Goal: Transaction & Acquisition: Book appointment/travel/reservation

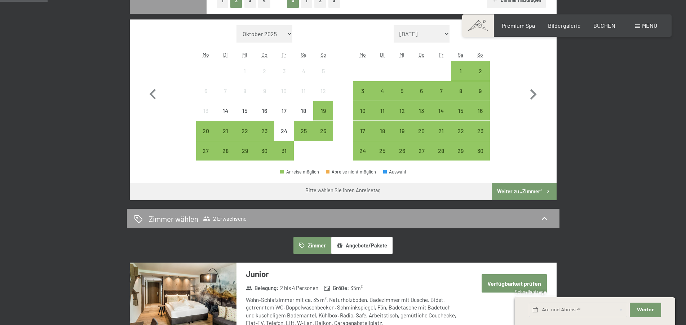
scroll to position [221, 0]
click at [328, 135] on div "26" at bounding box center [323, 137] width 18 height 18
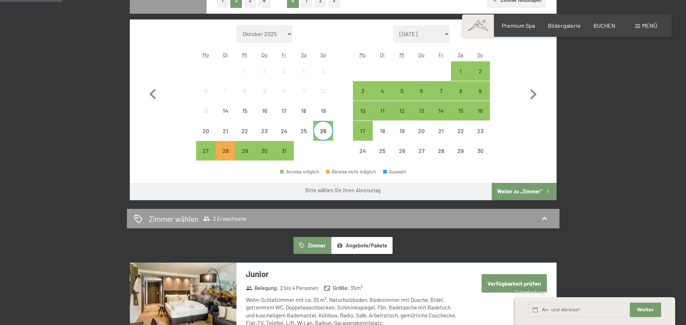
click at [493, 70] on div "Monat/Jahr Oktober 2025 November 2025 Dezember 2025 Januar 2026 Februar 2026 Mä…" at bounding box center [342, 92] width 401 height 135
click at [484, 72] on div "2" at bounding box center [480, 77] width 18 height 18
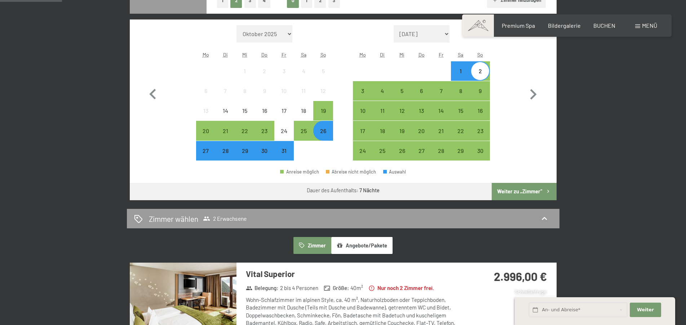
click at [521, 193] on button "Weiter zu „Zimmer“" at bounding box center [523, 191] width 64 height 17
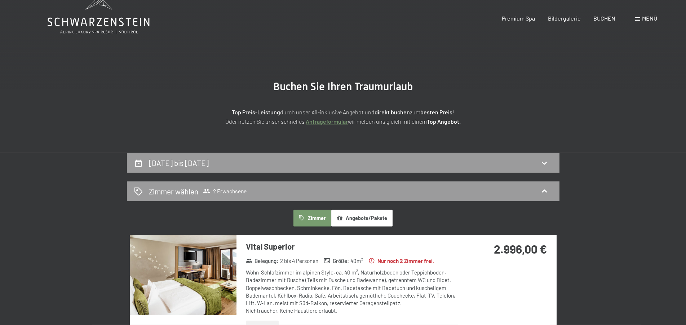
scroll to position [0, 0]
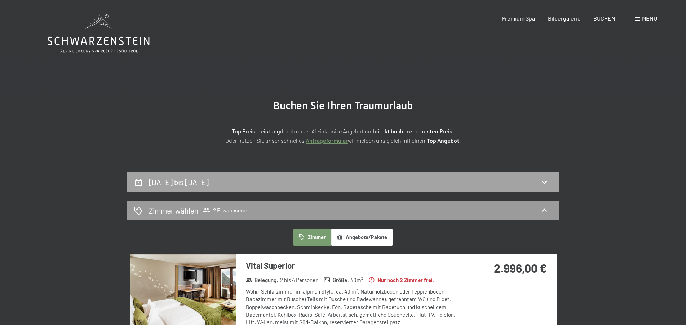
click at [202, 184] on h2 "26. Oktober bis 2. November 2025" at bounding box center [179, 181] width 60 height 9
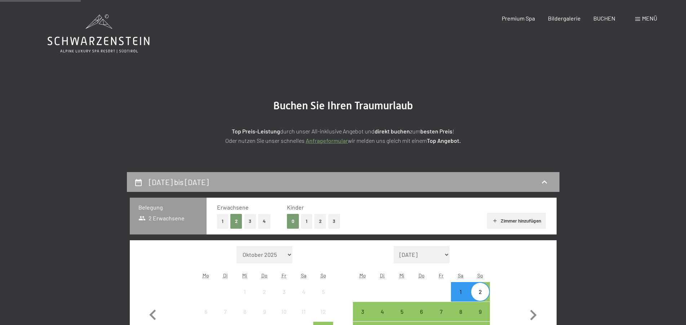
scroll to position [172, 0]
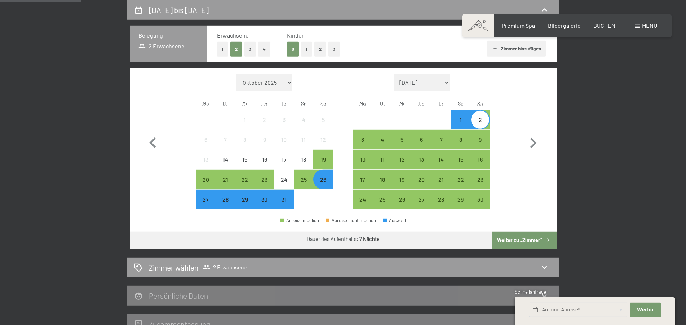
click at [227, 203] on div "28" at bounding box center [225, 205] width 18 height 18
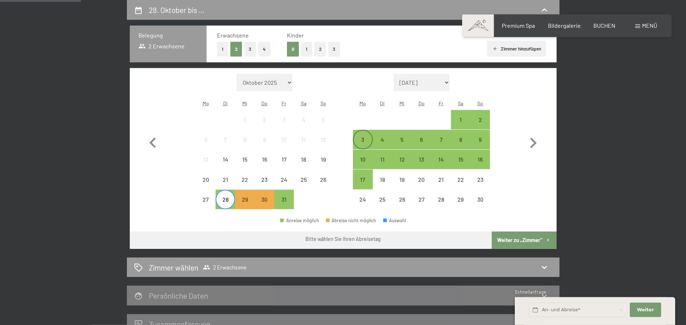
click at [363, 141] on div "3" at bounding box center [362, 146] width 18 height 18
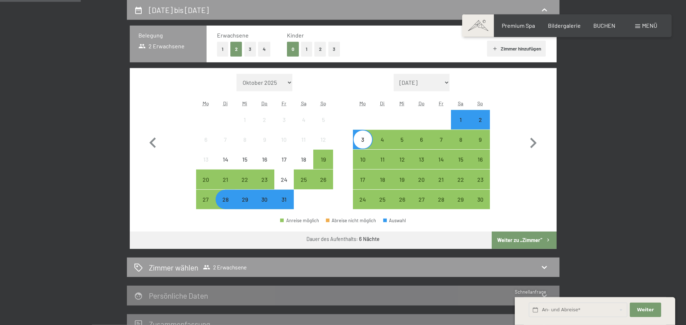
click at [522, 235] on button "Weiter zu „Zimmer“" at bounding box center [523, 239] width 64 height 17
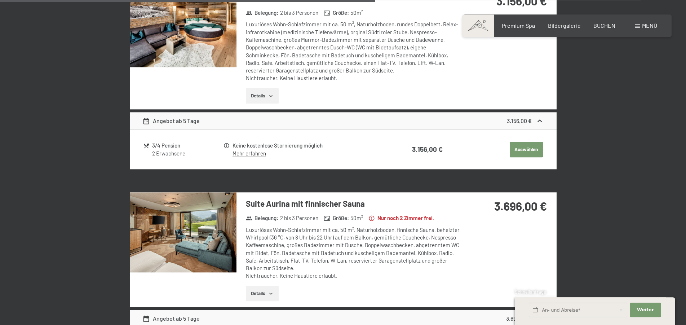
scroll to position [980, 0]
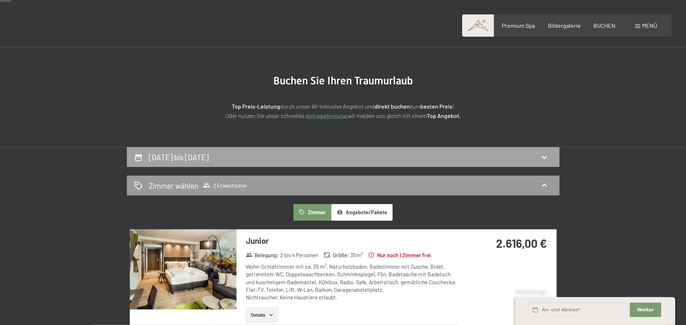
click at [201, 156] on h2 "28. Oktober bis [DATE]" at bounding box center [179, 156] width 60 height 9
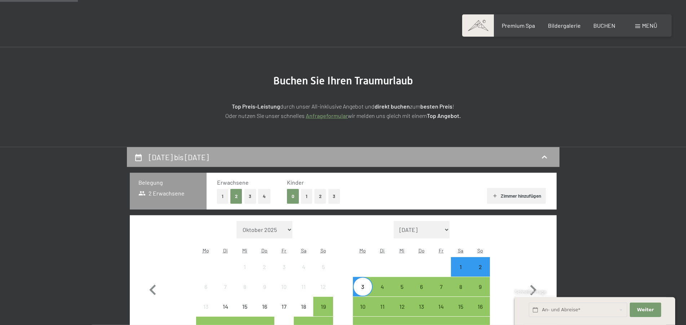
scroll to position [172, 0]
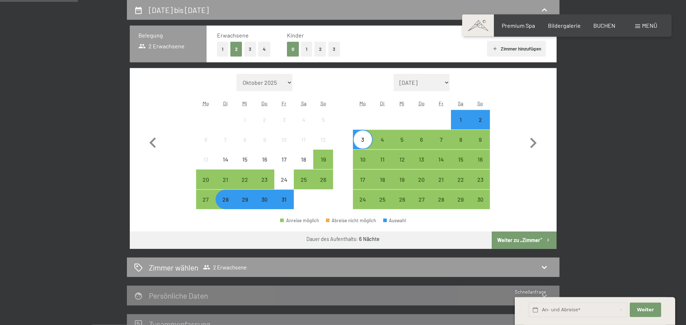
click at [229, 203] on div "28" at bounding box center [225, 205] width 18 height 18
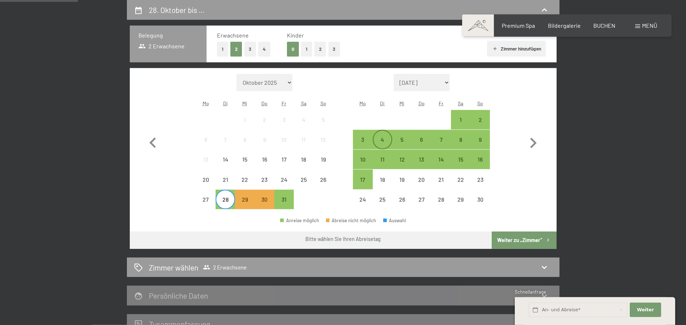
click at [382, 143] on div "4" at bounding box center [382, 146] width 18 height 18
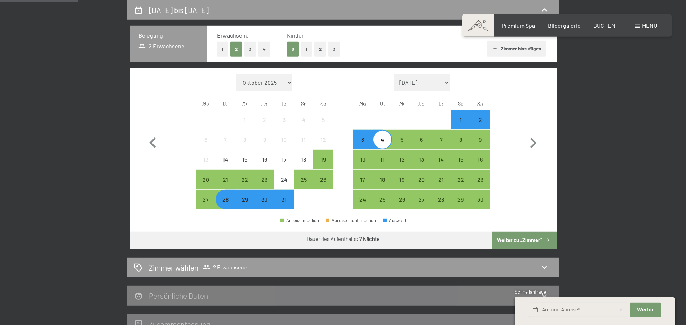
click at [508, 236] on button "Weiter zu „Zimmer“" at bounding box center [523, 239] width 64 height 17
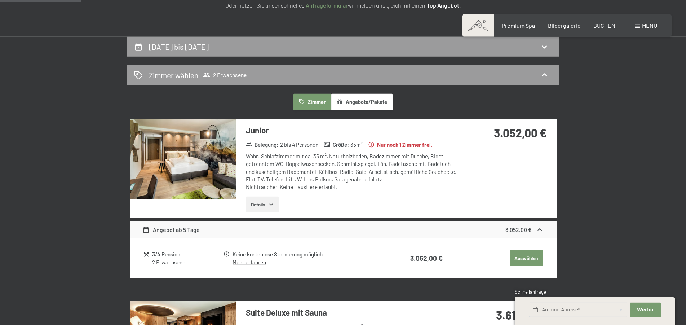
scroll to position [0, 0]
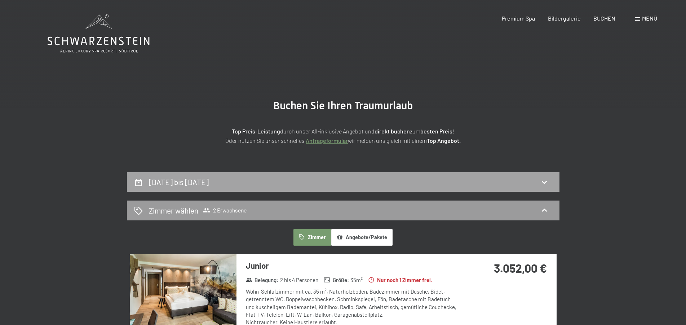
click at [208, 186] on h2 "28. Oktober bis [DATE]" at bounding box center [179, 181] width 60 height 9
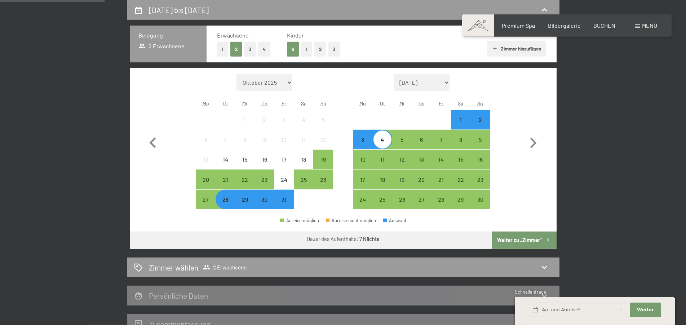
click at [324, 181] on span "Einwilligung Marketing*" at bounding box center [303, 183] width 59 height 7
click at [270, 181] on input "Einwilligung Marketing*" at bounding box center [266, 183] width 7 height 7
click at [322, 178] on div "26" at bounding box center [323, 186] width 18 height 18
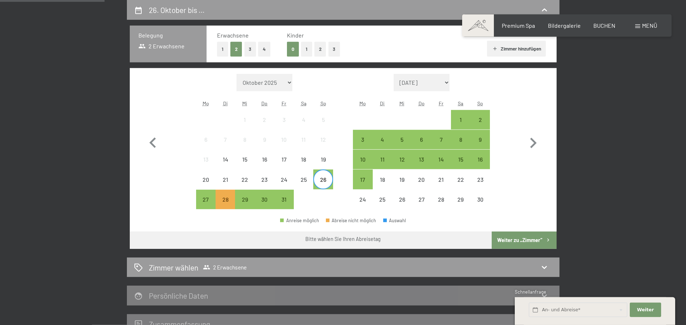
click at [322, 182] on span "Einwilligung Marketing*" at bounding box center [303, 183] width 59 height 7
click at [270, 182] on input "Einwilligung Marketing*" at bounding box center [266, 183] width 7 height 7
checkbox input "false"
click at [245, 205] on div "29" at bounding box center [245, 205] width 18 height 18
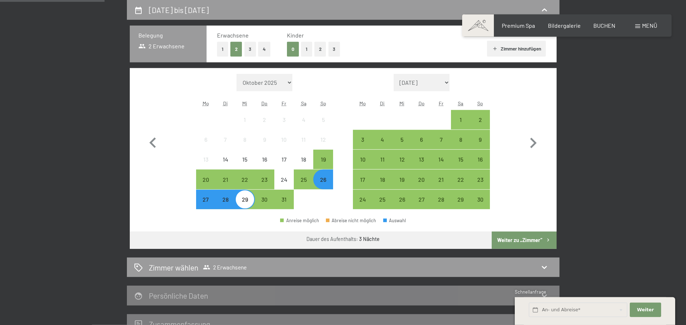
click at [529, 243] on button "Weiter zu „Zimmer“" at bounding box center [523, 239] width 64 height 17
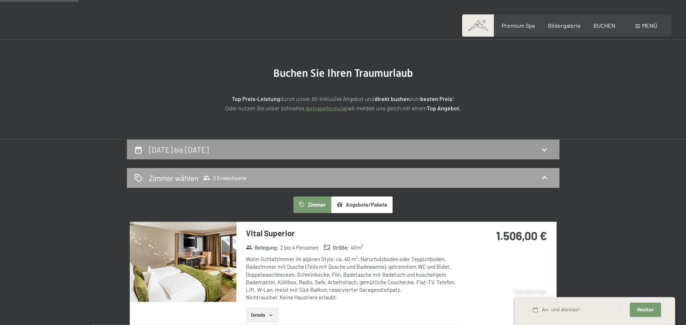
scroll to position [0, 0]
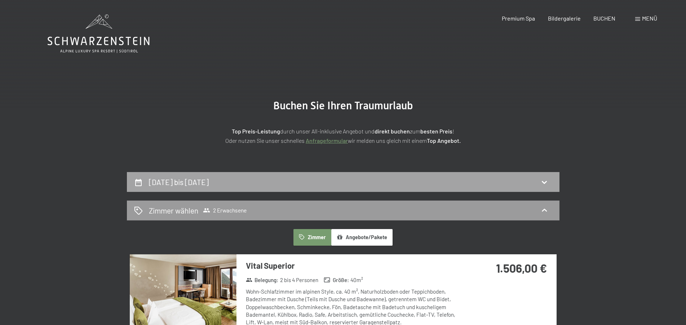
click at [209, 181] on h2 "26. Oktober bis 29. Oktober 2025" at bounding box center [179, 181] width 60 height 9
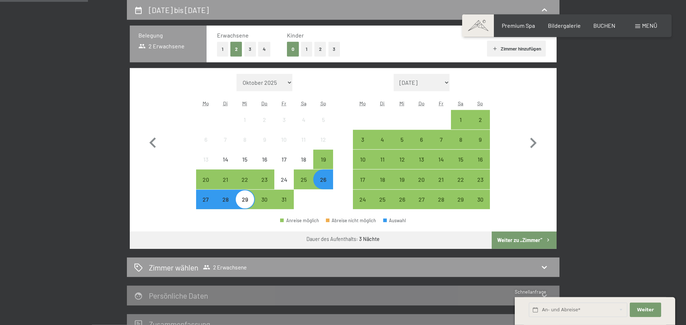
click at [202, 199] on div "27" at bounding box center [206, 205] width 18 height 18
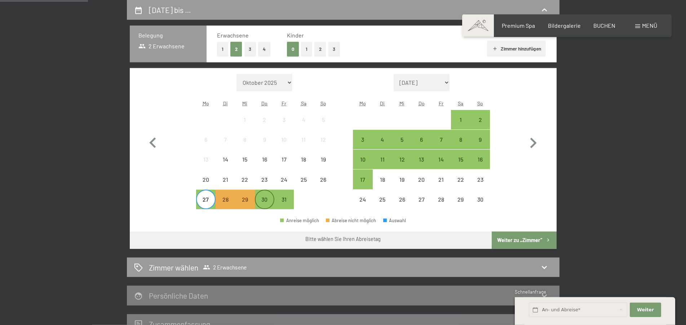
click at [266, 200] on div "30" at bounding box center [264, 205] width 18 height 18
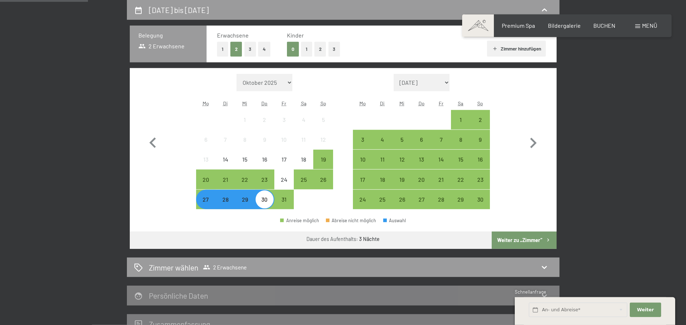
click at [501, 241] on button "Weiter zu „Zimmer“" at bounding box center [523, 239] width 64 height 17
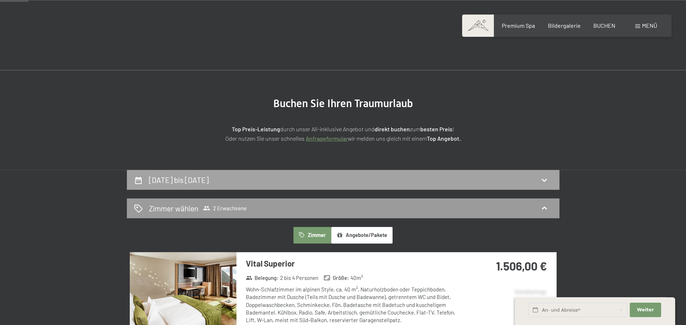
scroll to position [0, 0]
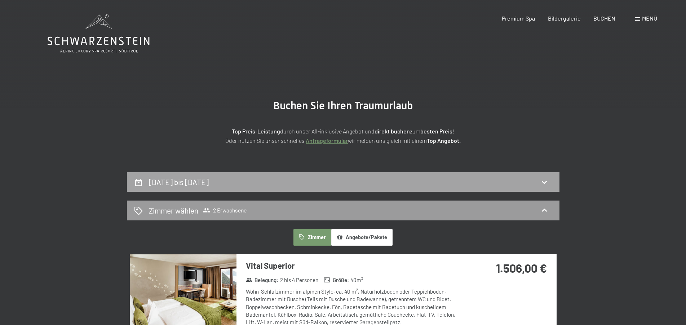
click at [209, 185] on h2 "27. Oktober bis 30. Oktober 2025" at bounding box center [179, 181] width 60 height 9
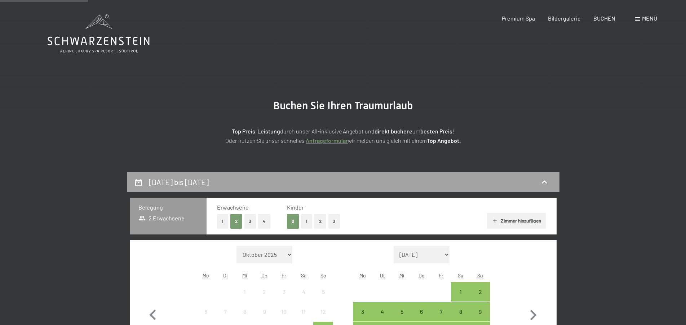
scroll to position [172, 0]
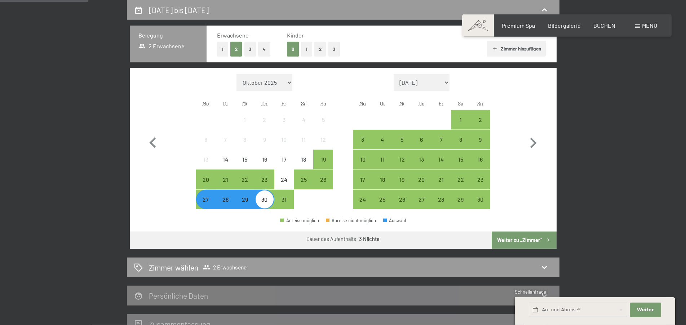
click at [223, 202] on div "28" at bounding box center [225, 205] width 18 height 18
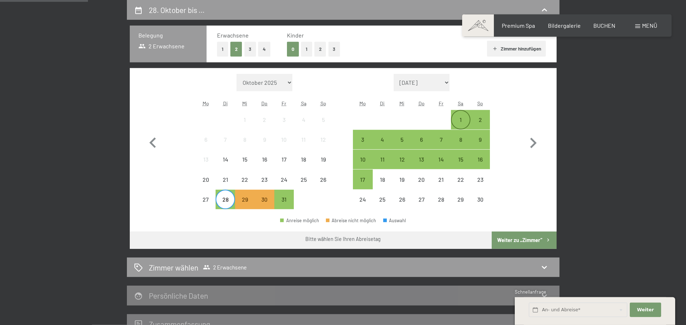
click at [458, 119] on div "1" at bounding box center [460, 126] width 18 height 18
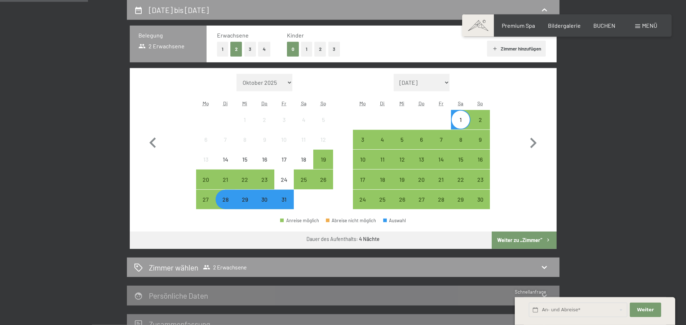
click at [536, 242] on button "Weiter zu „Zimmer“" at bounding box center [523, 239] width 64 height 17
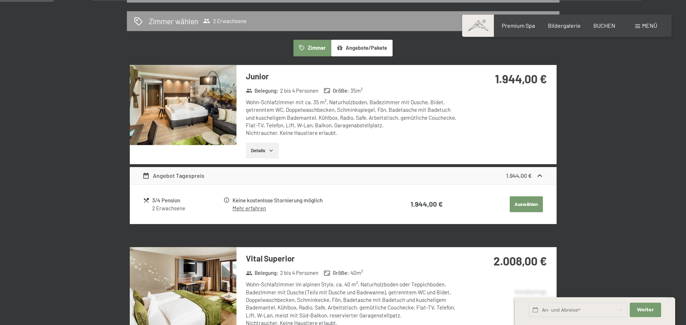
scroll to position [135, 0]
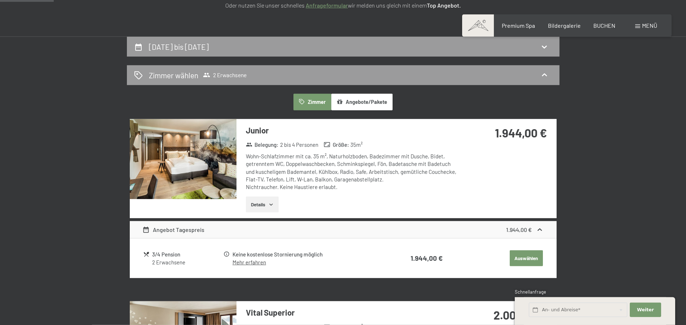
click at [203, 50] on h2 "28. Oktober bis 1. November 2025" at bounding box center [179, 46] width 60 height 9
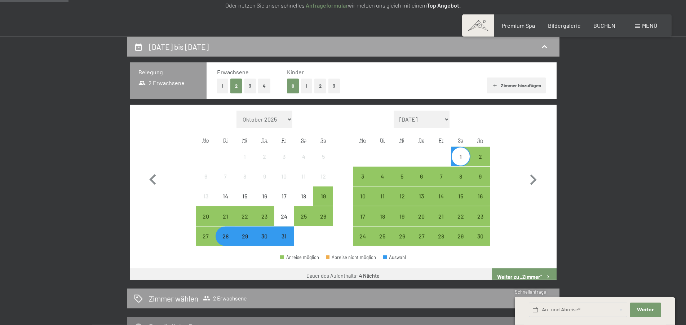
scroll to position [172, 0]
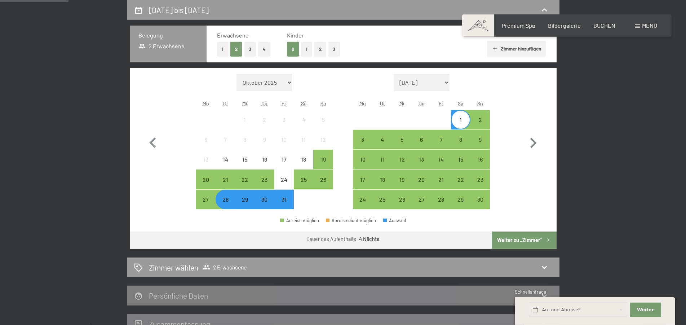
click at [459, 116] on div "1" at bounding box center [460, 120] width 18 height 18
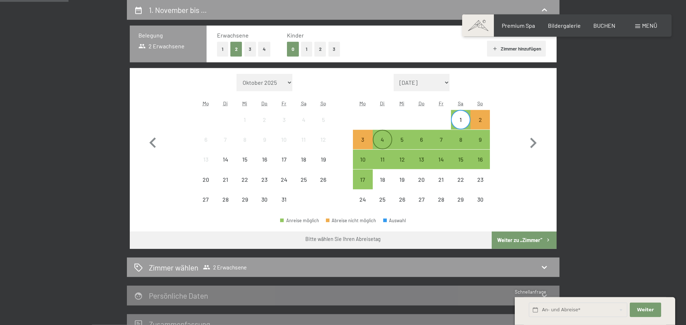
click at [385, 141] on div "4" at bounding box center [382, 146] width 18 height 18
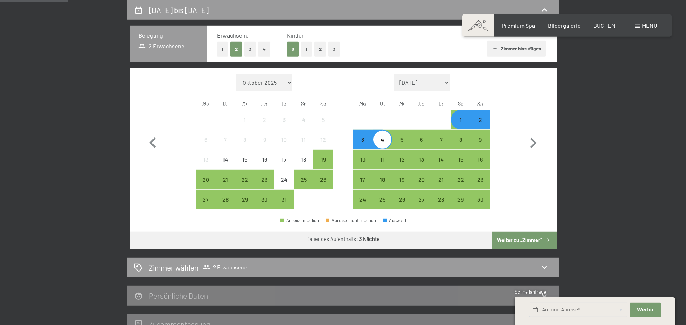
click at [516, 236] on button "Weiter zu „Zimmer“" at bounding box center [523, 239] width 64 height 17
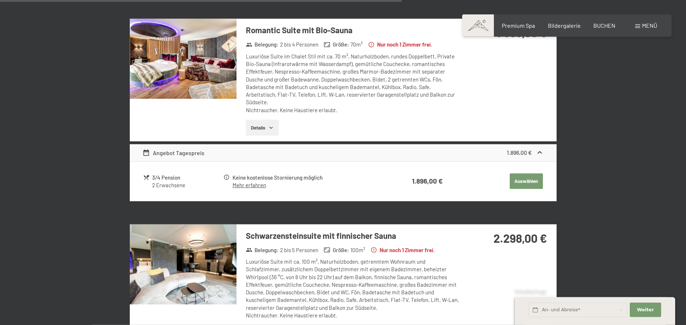
scroll to position [797, 0]
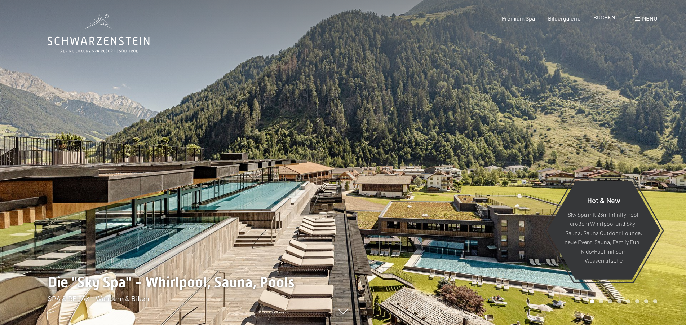
click at [611, 17] on span "BUCHEN" at bounding box center [604, 17] width 22 height 7
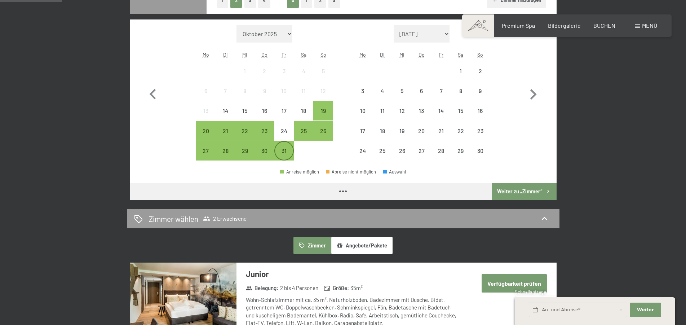
scroll to position [221, 0]
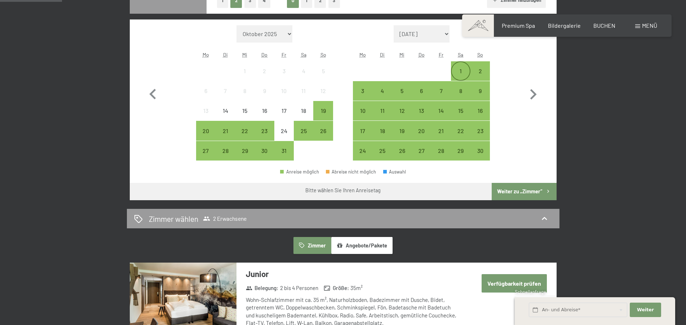
click at [459, 69] on div "1" at bounding box center [460, 77] width 18 height 18
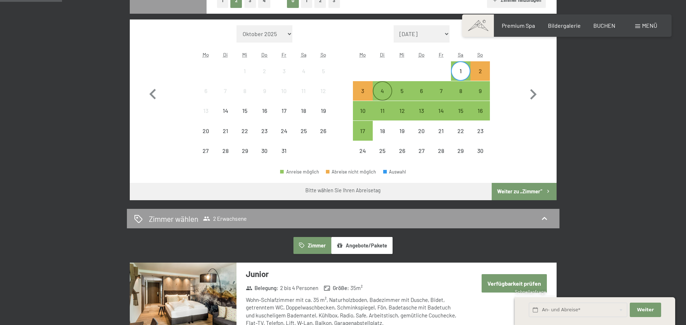
click at [378, 92] on div "4" at bounding box center [382, 97] width 18 height 18
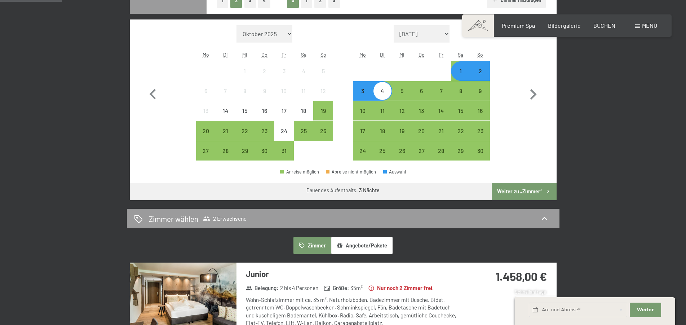
click at [530, 191] on button "Weiter zu „Zimmer“" at bounding box center [523, 191] width 64 height 17
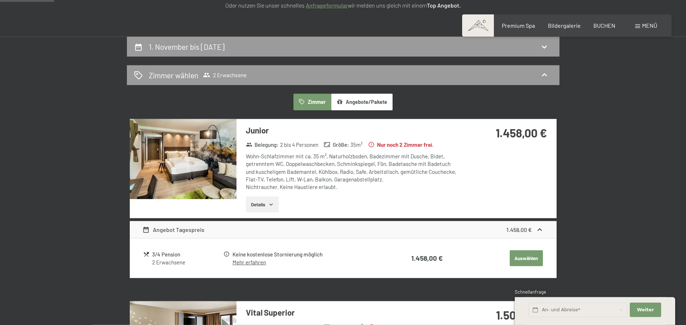
scroll to position [0, 0]
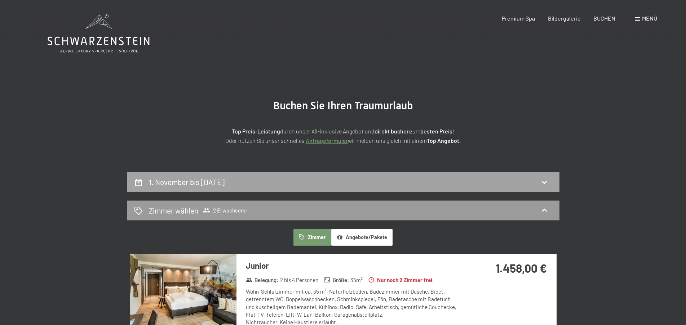
click at [178, 183] on h2 "1. November bis [DATE]" at bounding box center [187, 181] width 76 height 9
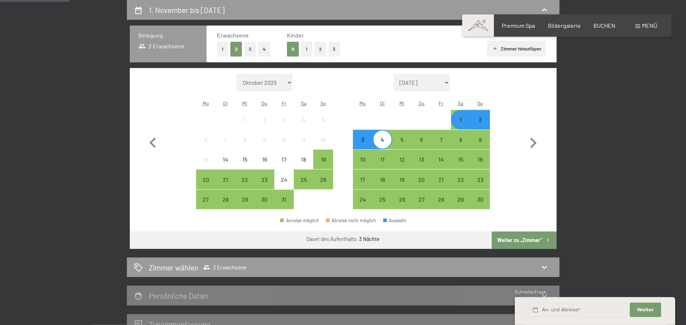
click at [480, 119] on div "2" at bounding box center [480, 126] width 18 height 18
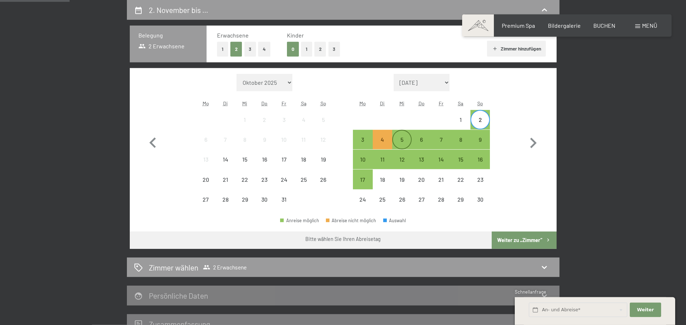
click at [399, 139] on div "5" at bounding box center [402, 146] width 18 height 18
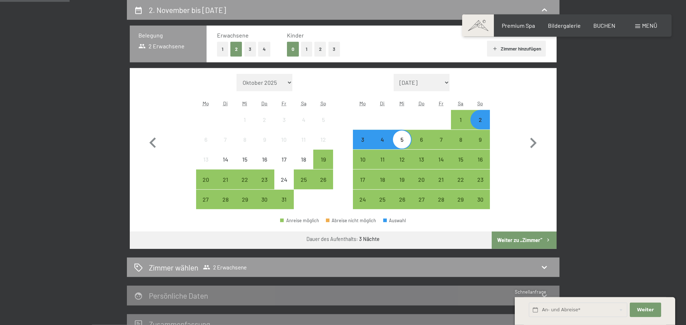
click at [500, 238] on button "Weiter zu „Zimmer“" at bounding box center [523, 239] width 64 height 17
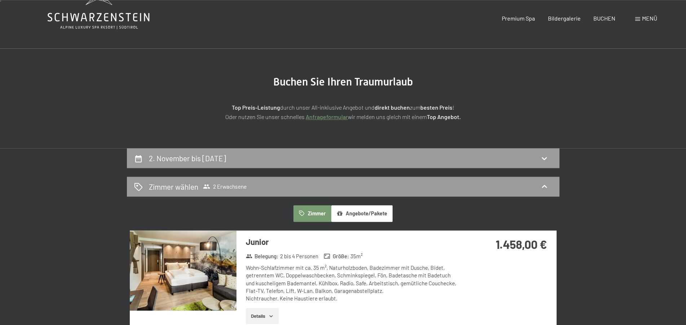
scroll to position [0, 0]
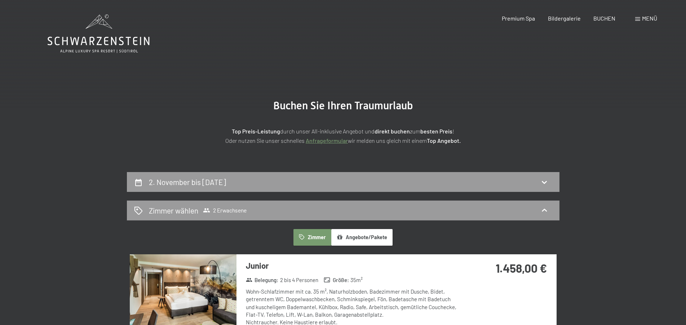
click at [226, 184] on h2 "2. November bis [DATE]" at bounding box center [187, 181] width 77 height 9
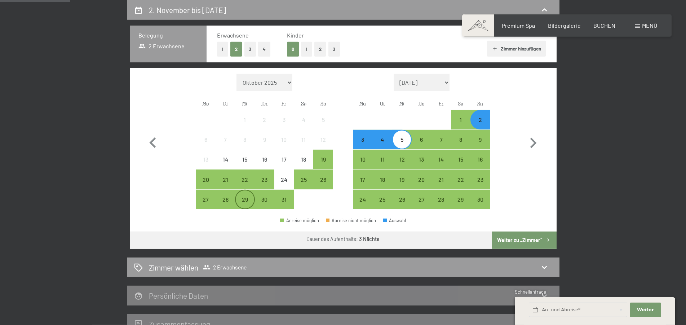
click at [249, 197] on div "29" at bounding box center [245, 205] width 18 height 18
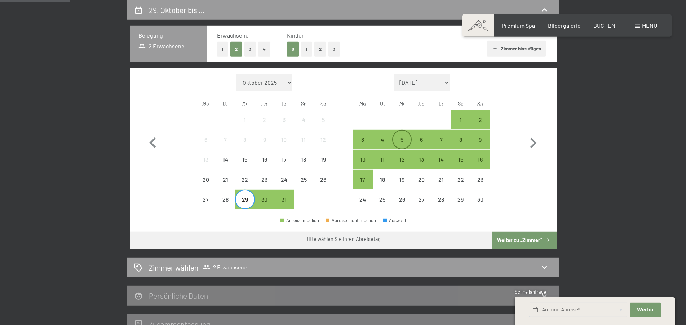
click at [405, 143] on div "5" at bounding box center [402, 146] width 18 height 18
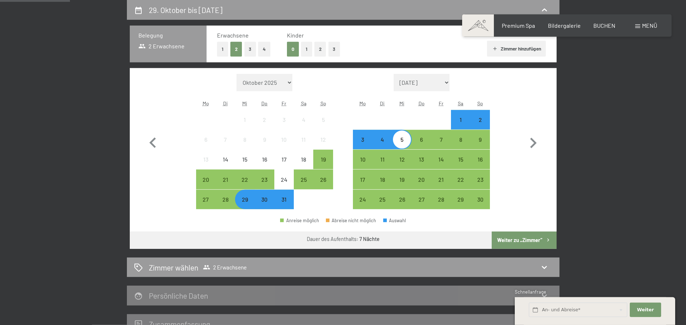
click at [533, 243] on button "Weiter zu „Zimmer“" at bounding box center [523, 239] width 64 height 17
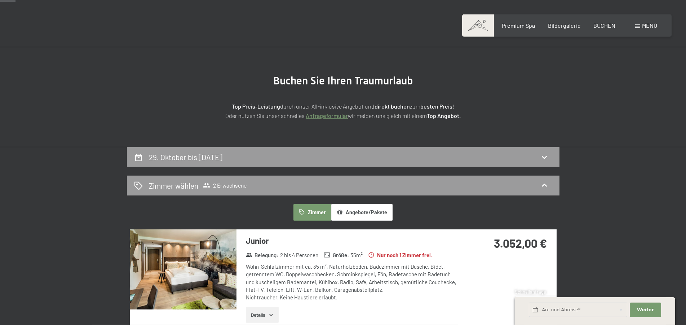
scroll to position [0, 0]
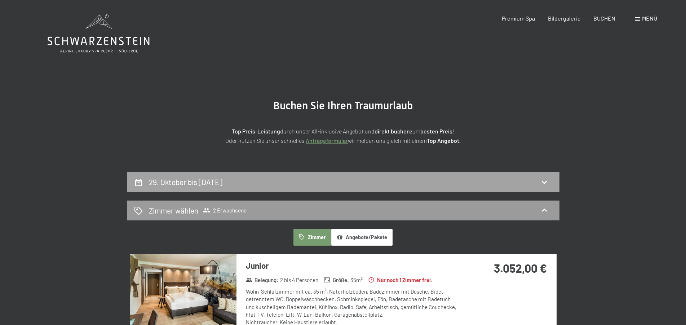
click at [221, 188] on div "29. Oktober bis [DATE]" at bounding box center [343, 182] width 432 height 20
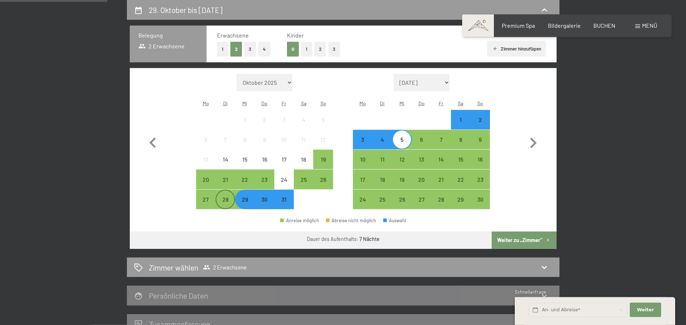
click at [224, 204] on div "28" at bounding box center [225, 205] width 18 height 18
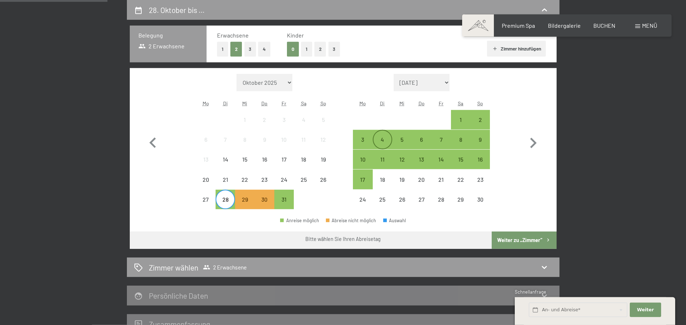
click at [378, 143] on div "4" at bounding box center [382, 146] width 18 height 18
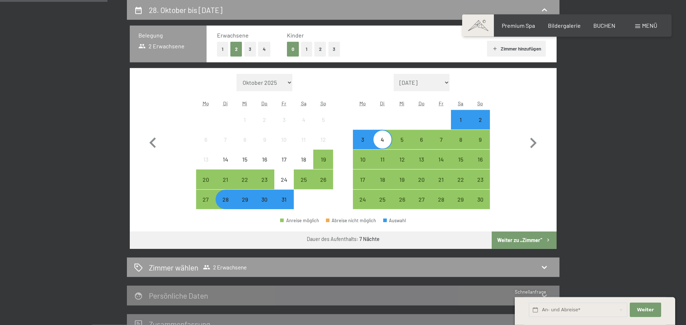
click at [518, 244] on button "Weiter zu „Zimmer“" at bounding box center [523, 239] width 64 height 17
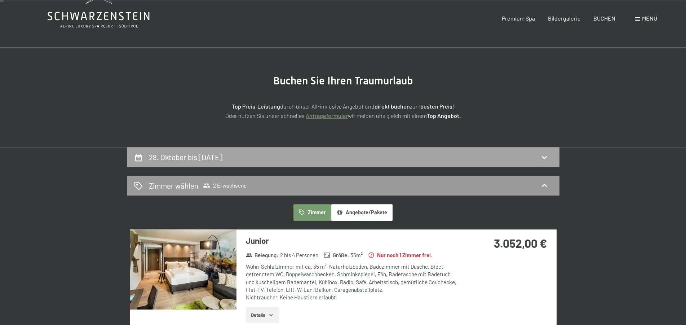
scroll to position [0, 0]
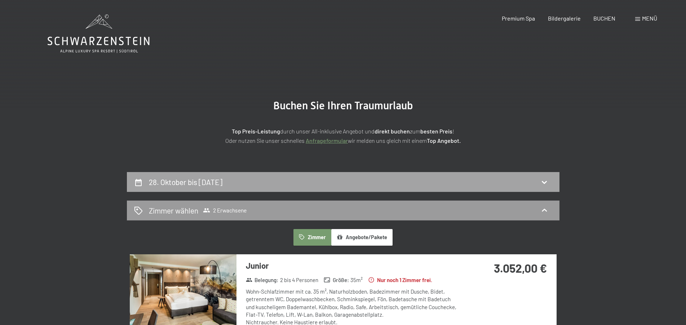
click at [215, 179] on h2 "28. Oktober bis [DATE]" at bounding box center [186, 181] width 74 height 9
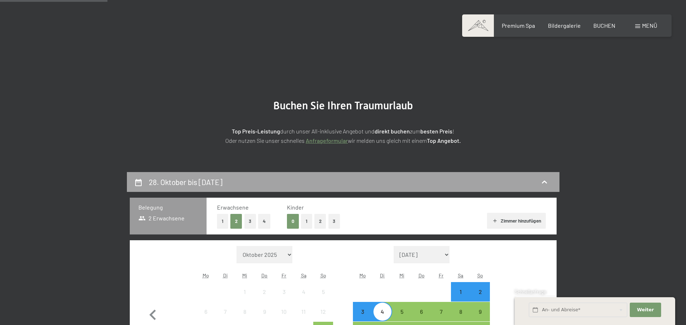
scroll to position [172, 0]
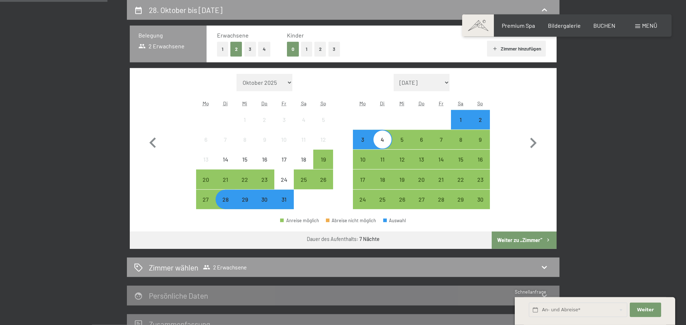
click at [226, 204] on div "28" at bounding box center [225, 205] width 18 height 18
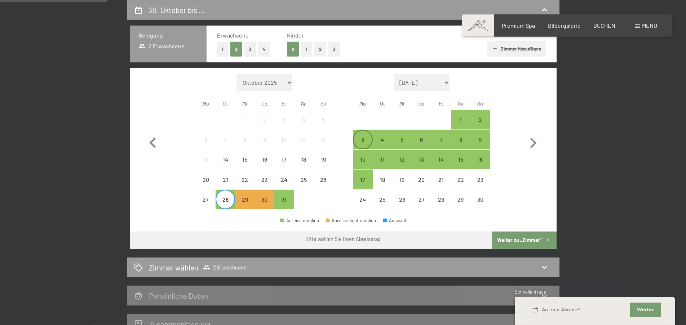
click at [366, 141] on div "3" at bounding box center [362, 146] width 18 height 18
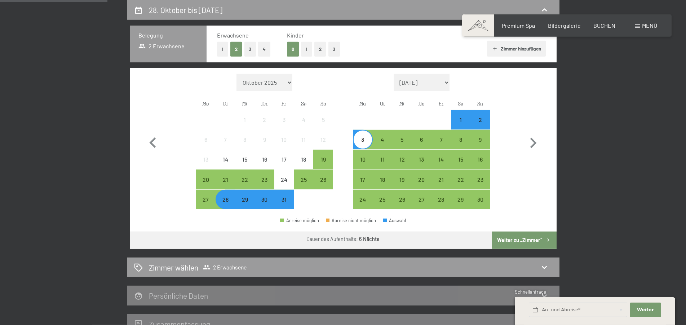
click at [511, 241] on button "Weiter zu „Zimmer“" at bounding box center [523, 239] width 64 height 17
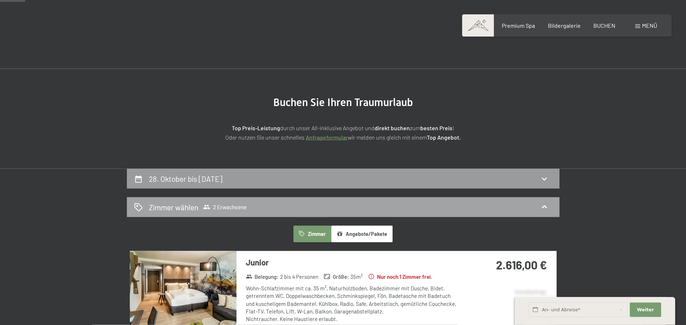
scroll to position [0, 0]
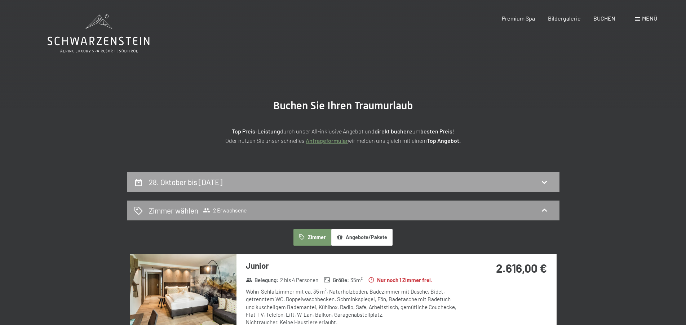
click at [178, 185] on h2 "28. Oktober bis [DATE]" at bounding box center [186, 181] width 74 height 9
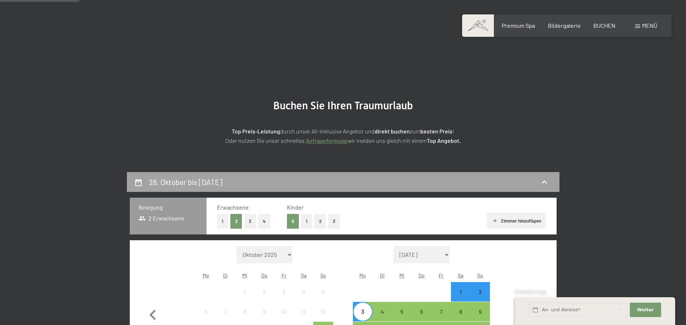
scroll to position [172, 0]
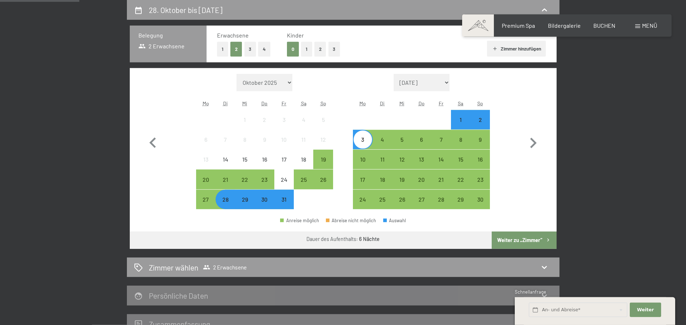
click at [285, 201] on div "31" at bounding box center [284, 205] width 18 height 18
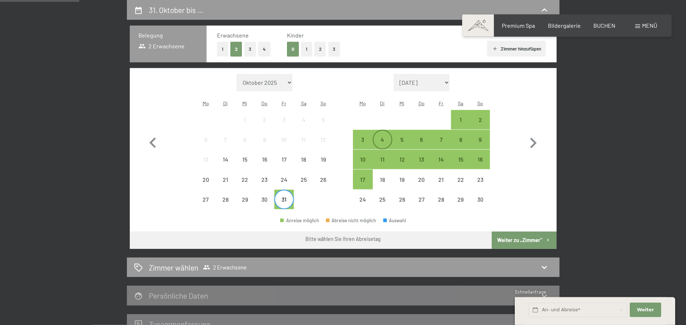
click at [383, 139] on div "4" at bounding box center [382, 146] width 18 height 18
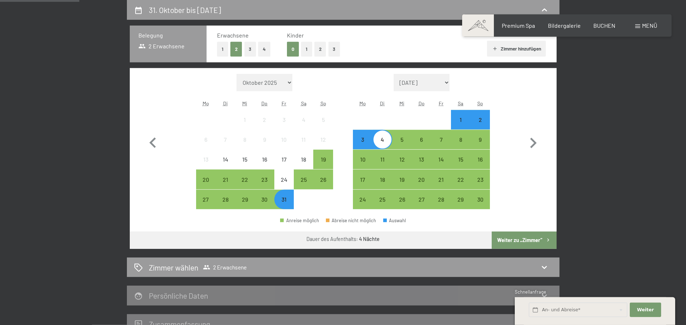
click at [521, 239] on button "Weiter zu „Zimmer“" at bounding box center [523, 239] width 64 height 17
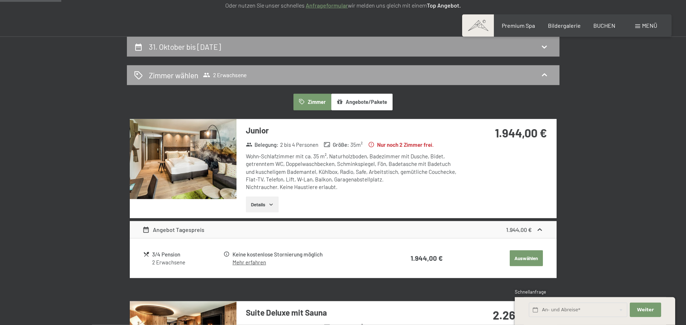
scroll to position [0, 0]
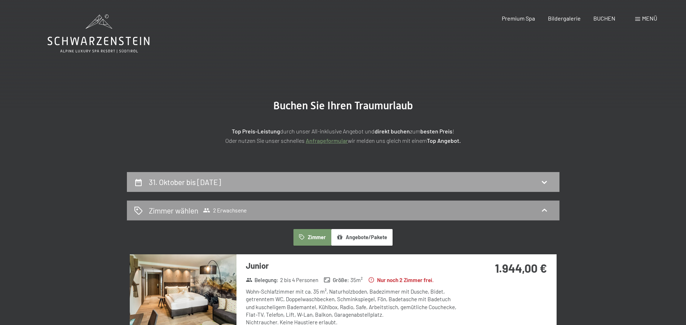
click at [182, 184] on h2 "31. Oktober bis [DATE]" at bounding box center [185, 181] width 72 height 9
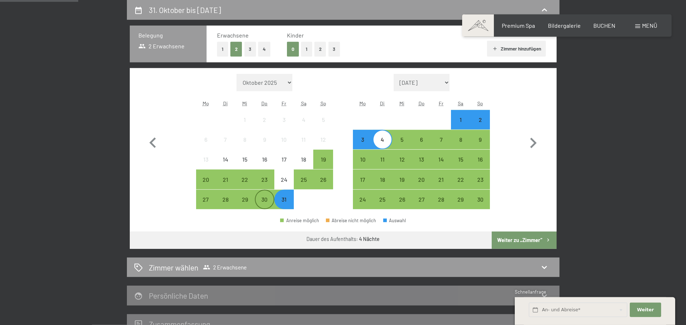
click at [260, 203] on div "30" at bounding box center [264, 205] width 18 height 18
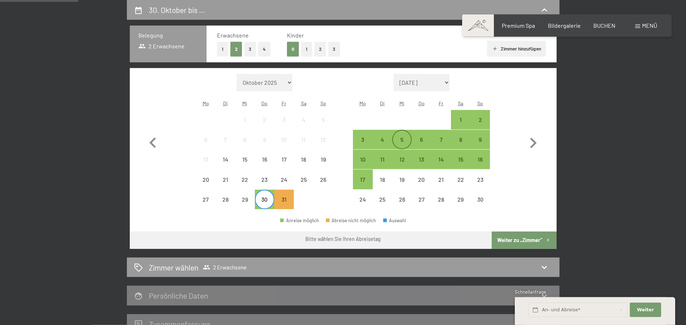
click at [393, 140] on div "5" at bounding box center [402, 146] width 18 height 18
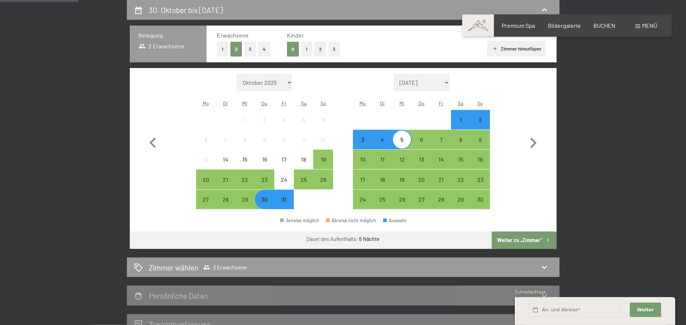
click at [511, 235] on button "Weiter zu „Zimmer“" at bounding box center [523, 239] width 64 height 17
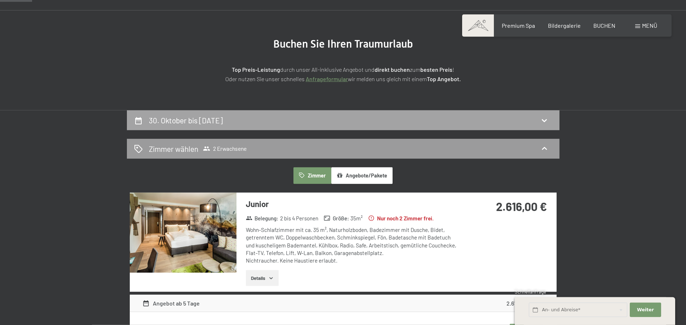
click at [191, 127] on div "30. Oktober bis [DATE]" at bounding box center [343, 120] width 432 height 20
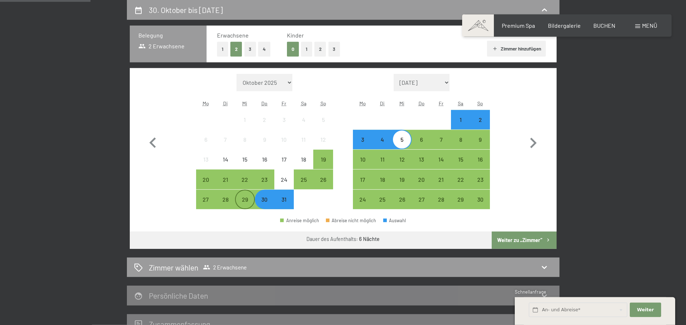
click at [243, 201] on div "29" at bounding box center [245, 205] width 18 height 18
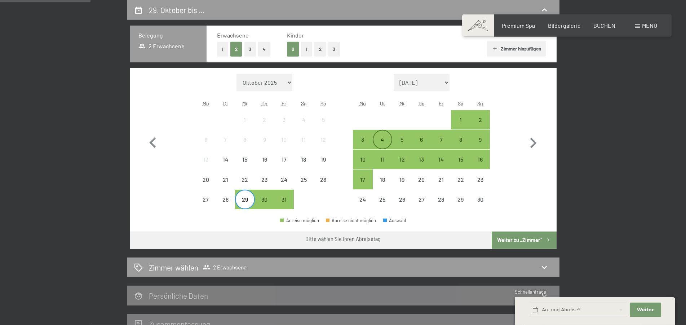
click at [384, 133] on div "4" at bounding box center [382, 139] width 18 height 18
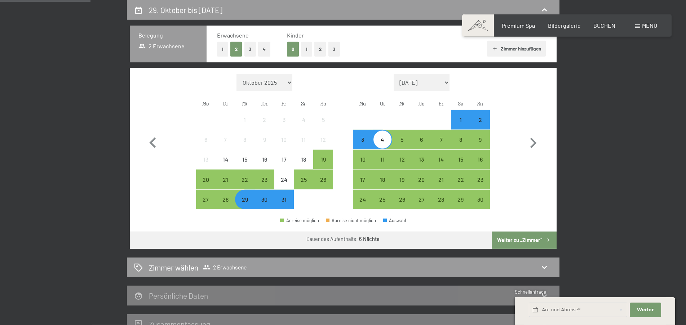
click at [500, 238] on button "Weiter zu „Zimmer“" at bounding box center [523, 239] width 64 height 17
